Goal: Navigation & Orientation: Understand site structure

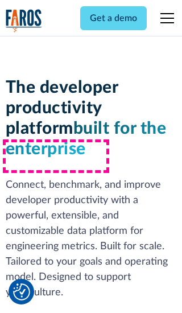
scroll to position [172, 0]
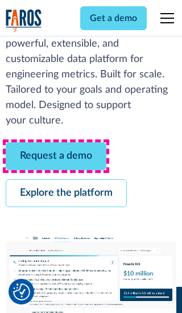
click at [56, 156] on link "Request a demo" at bounding box center [56, 156] width 101 height 28
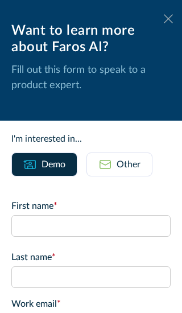
click at [169, 19] on icon at bounding box center [168, 18] width 9 height 9
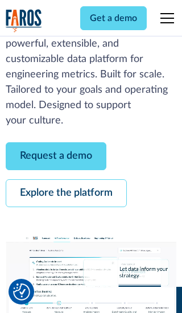
scroll to position [209, 0]
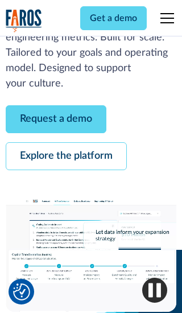
click at [66, 156] on link "Explore the platform" at bounding box center [66, 156] width 121 height 28
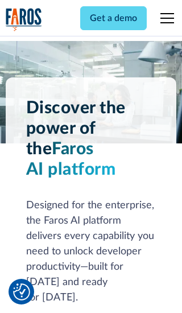
scroll to position [8560, 0]
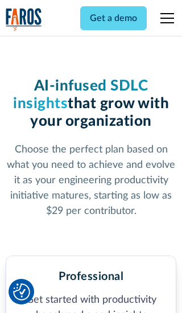
scroll to position [1770, 0]
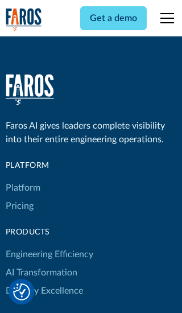
click at [22, 179] on link "Platform" at bounding box center [23, 188] width 35 height 18
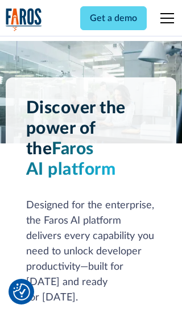
scroll to position [8926, 0]
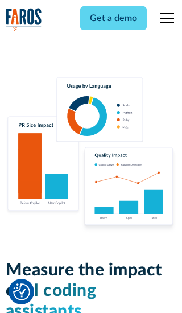
scroll to position [7046, 0]
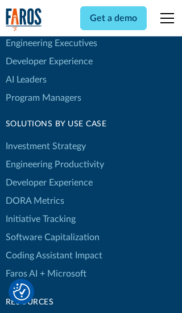
click at [34, 192] on link "DORA Metrics" at bounding box center [35, 201] width 59 height 18
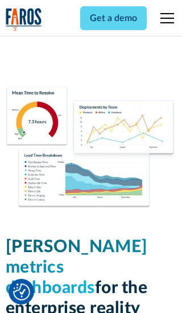
scroll to position [4992, 0]
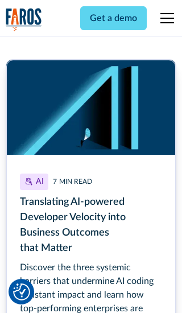
scroll to position [5102, 0]
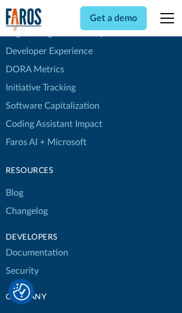
click at [26, 202] on link "Changelog" at bounding box center [27, 211] width 42 height 18
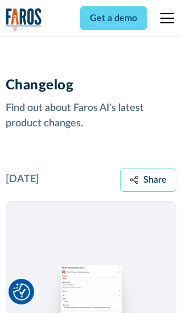
scroll to position [13762, 0]
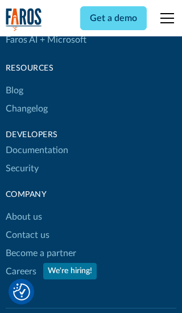
click at [23, 208] on link "About us" at bounding box center [24, 217] width 36 height 18
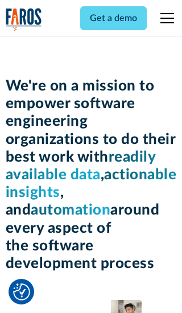
scroll to position [3932, 0]
